Goal: Share content

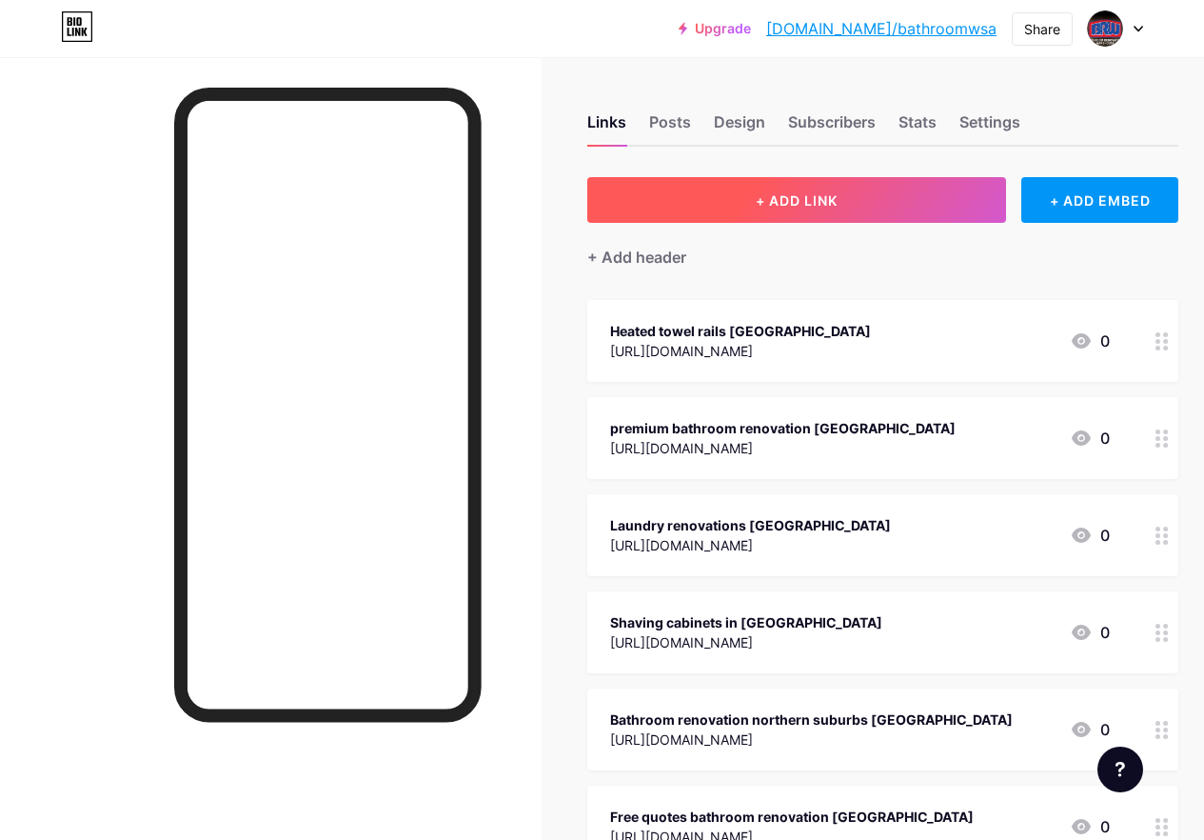
click at [812, 209] on button "+ ADD LINK" at bounding box center [796, 200] width 419 height 46
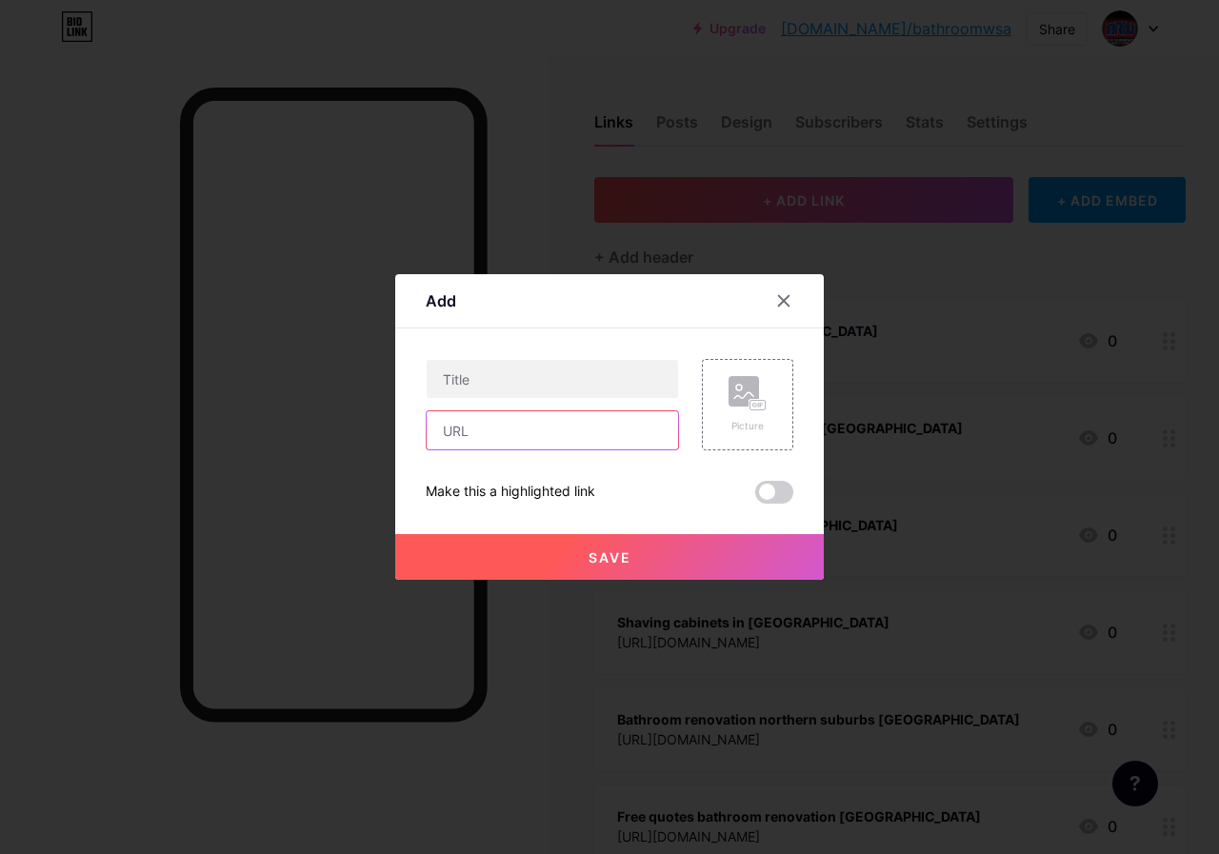
click at [555, 439] on input "text" at bounding box center [552, 430] width 251 height 38
paste input "[URL][DOMAIN_NAME]"
type input "[URL][DOMAIN_NAME]"
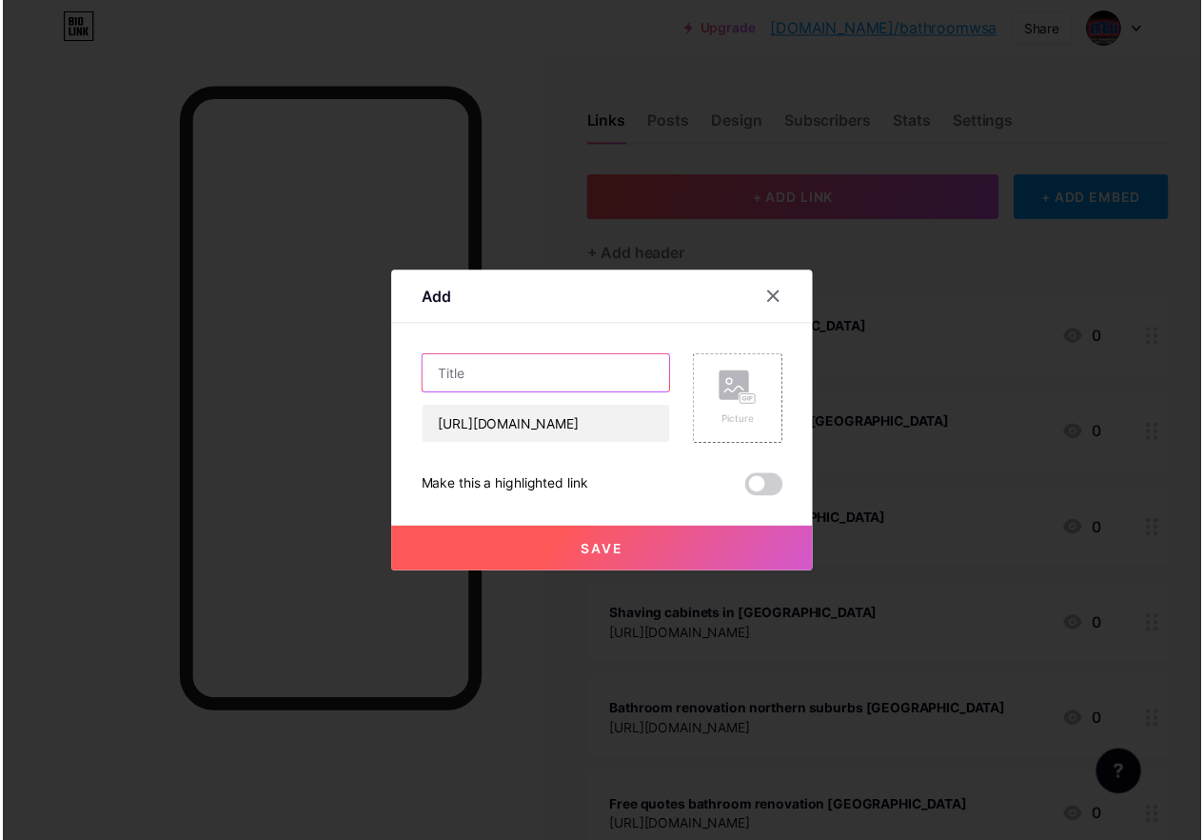
scroll to position [0, 0]
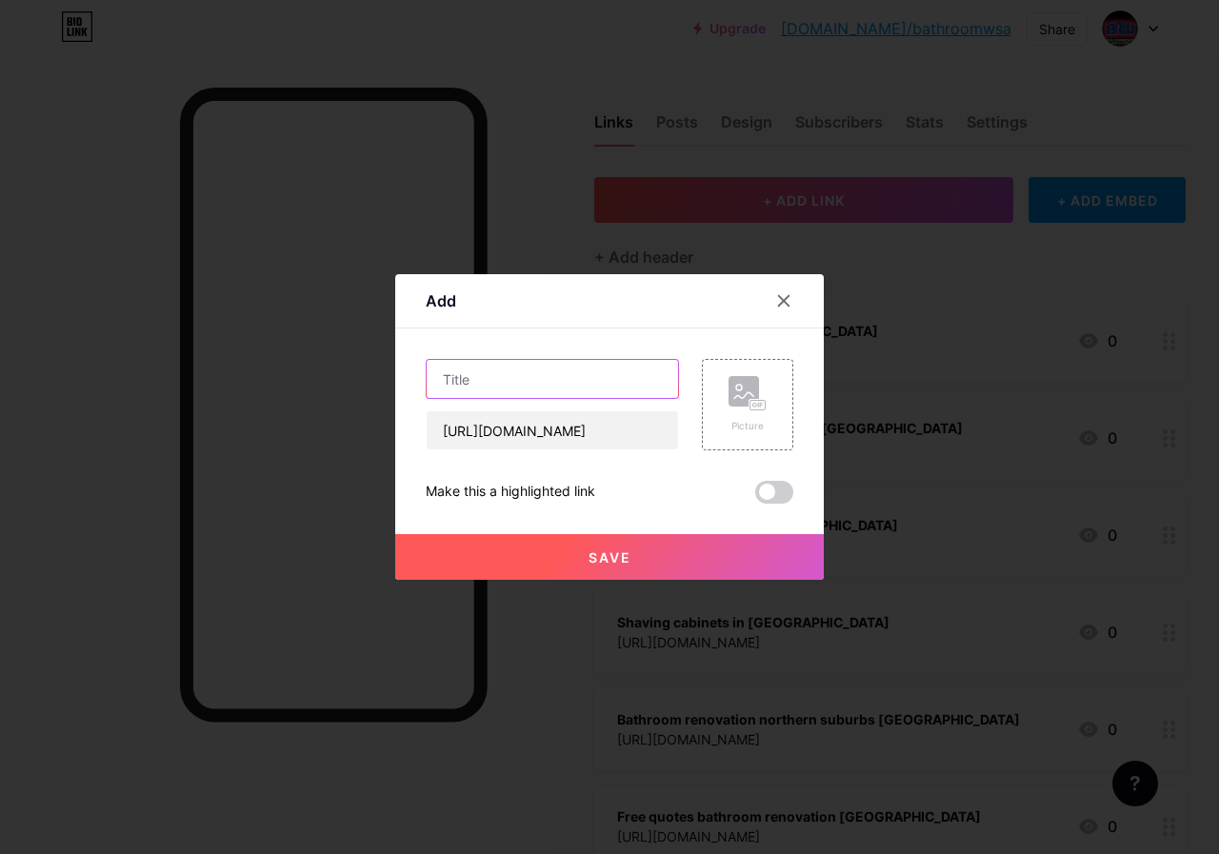
click at [510, 378] on input "text" at bounding box center [552, 379] width 251 height 38
paste input "bathroom accessories [GEOGRAPHIC_DATA]"
type input "bathroom accessories [GEOGRAPHIC_DATA]"
click at [643, 552] on button "Save" at bounding box center [609, 557] width 428 height 46
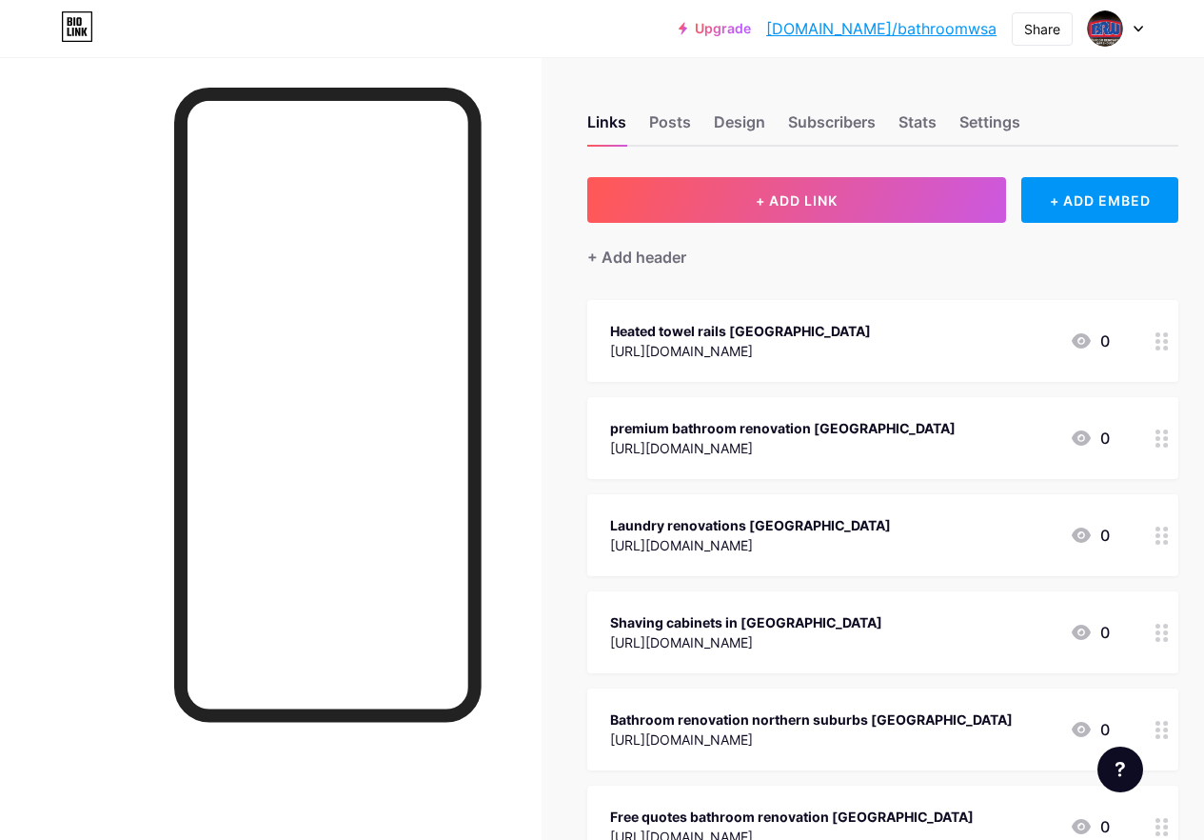
click at [1044, 44] on div "Share" at bounding box center [1042, 28] width 61 height 33
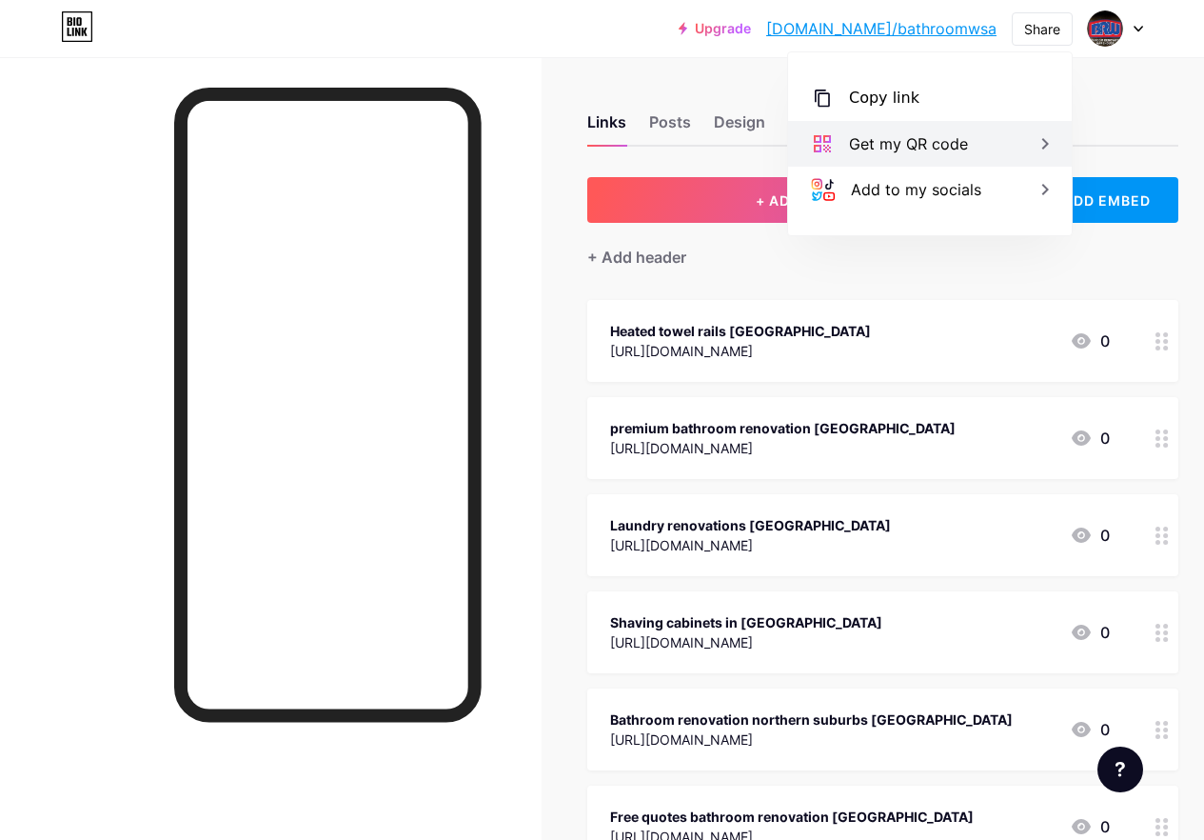
drag, startPoint x: 972, startPoint y: 90, endPoint x: 959, endPoint y: 131, distance: 43.1
click at [971, 95] on div "Copy link" at bounding box center [930, 98] width 284 height 46
